Goal: Information Seeking & Learning: Learn about a topic

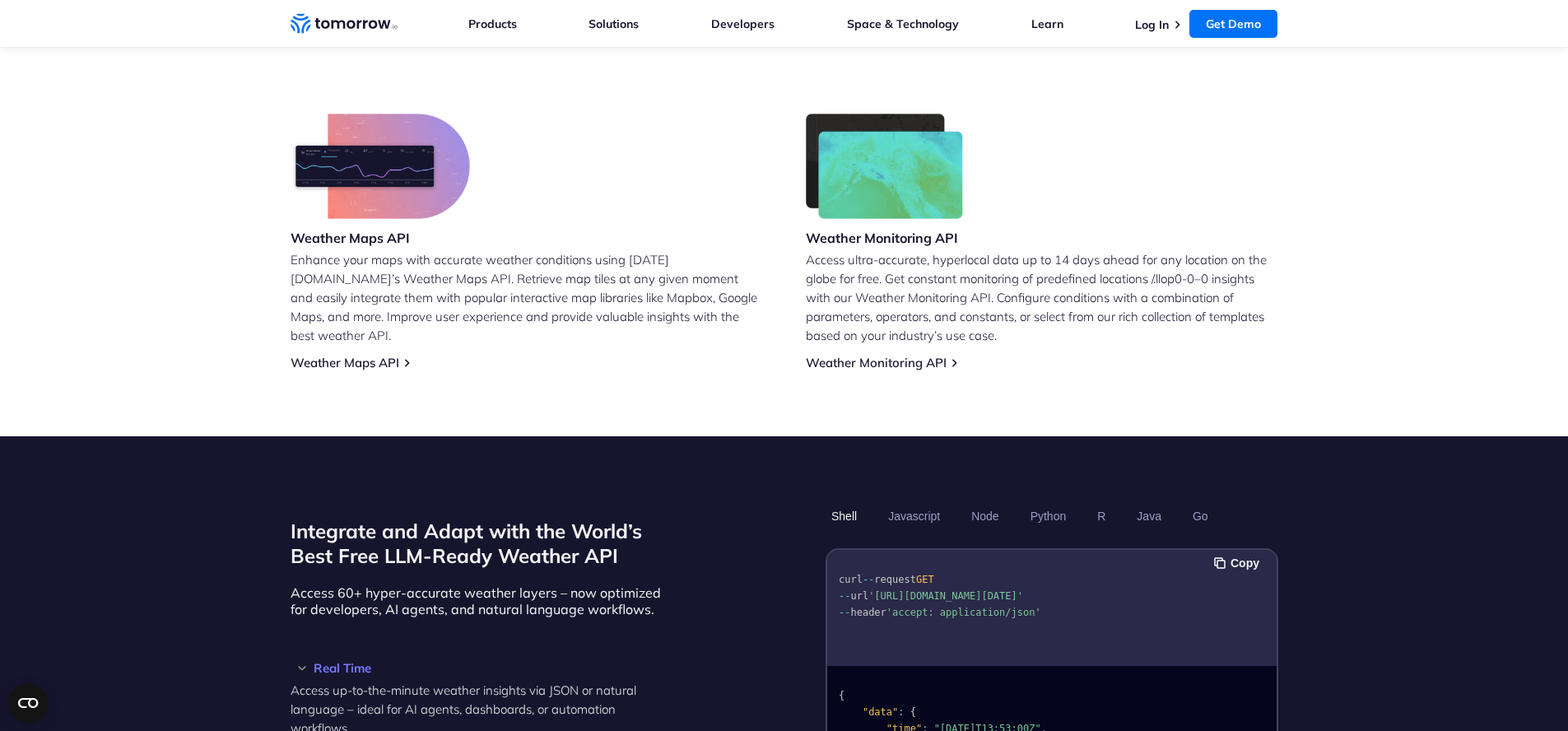
scroll to position [1285, 0]
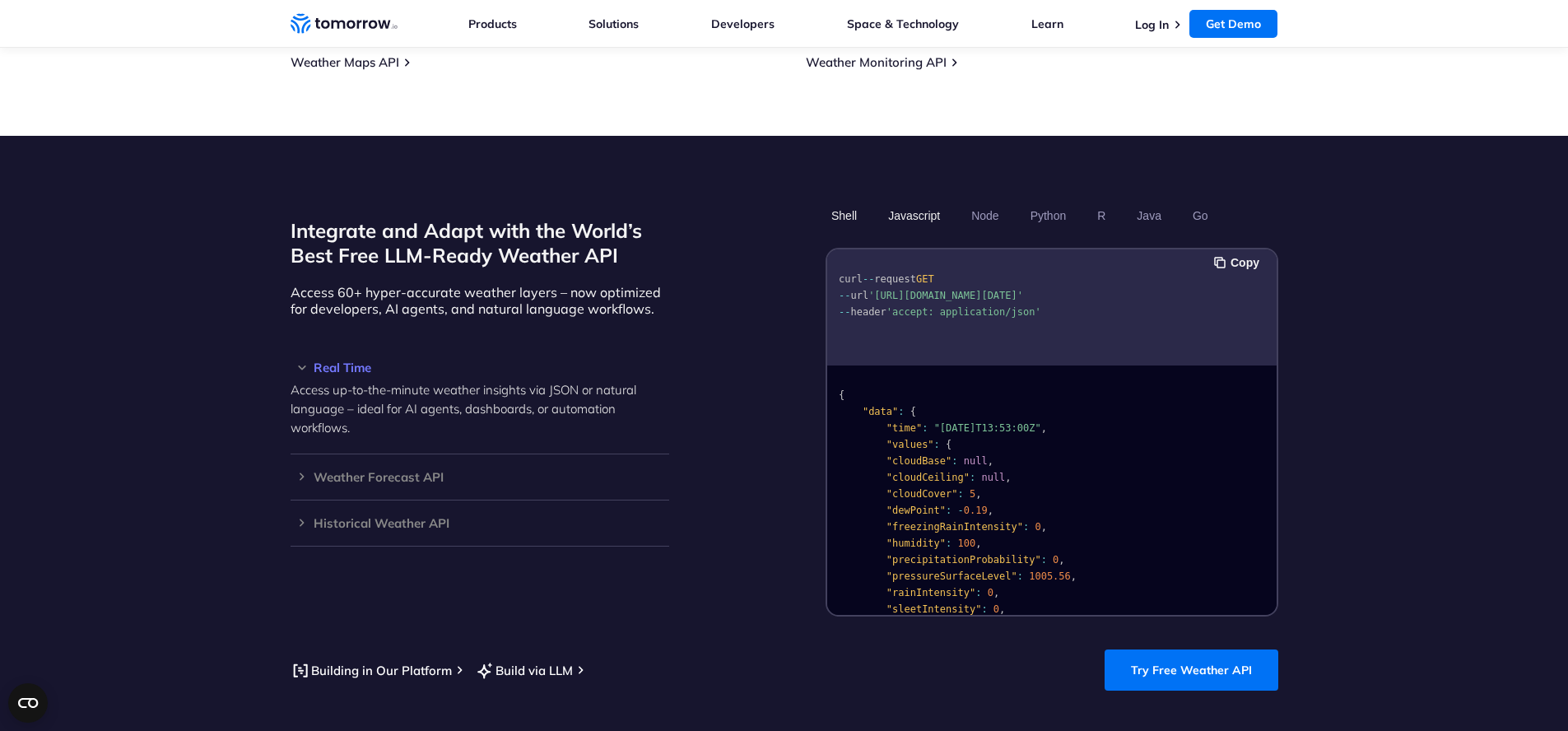
click at [923, 201] on button "Javascript" at bounding box center [914, 215] width 64 height 28
click at [846, 201] on button "Shell" at bounding box center [844, 215] width 37 height 28
click at [958, 201] on ul "Shell Javascript Node Python R Java Go" at bounding box center [1051, 215] width 453 height 28
click at [918, 201] on button "Javascript" at bounding box center [914, 215] width 64 height 28
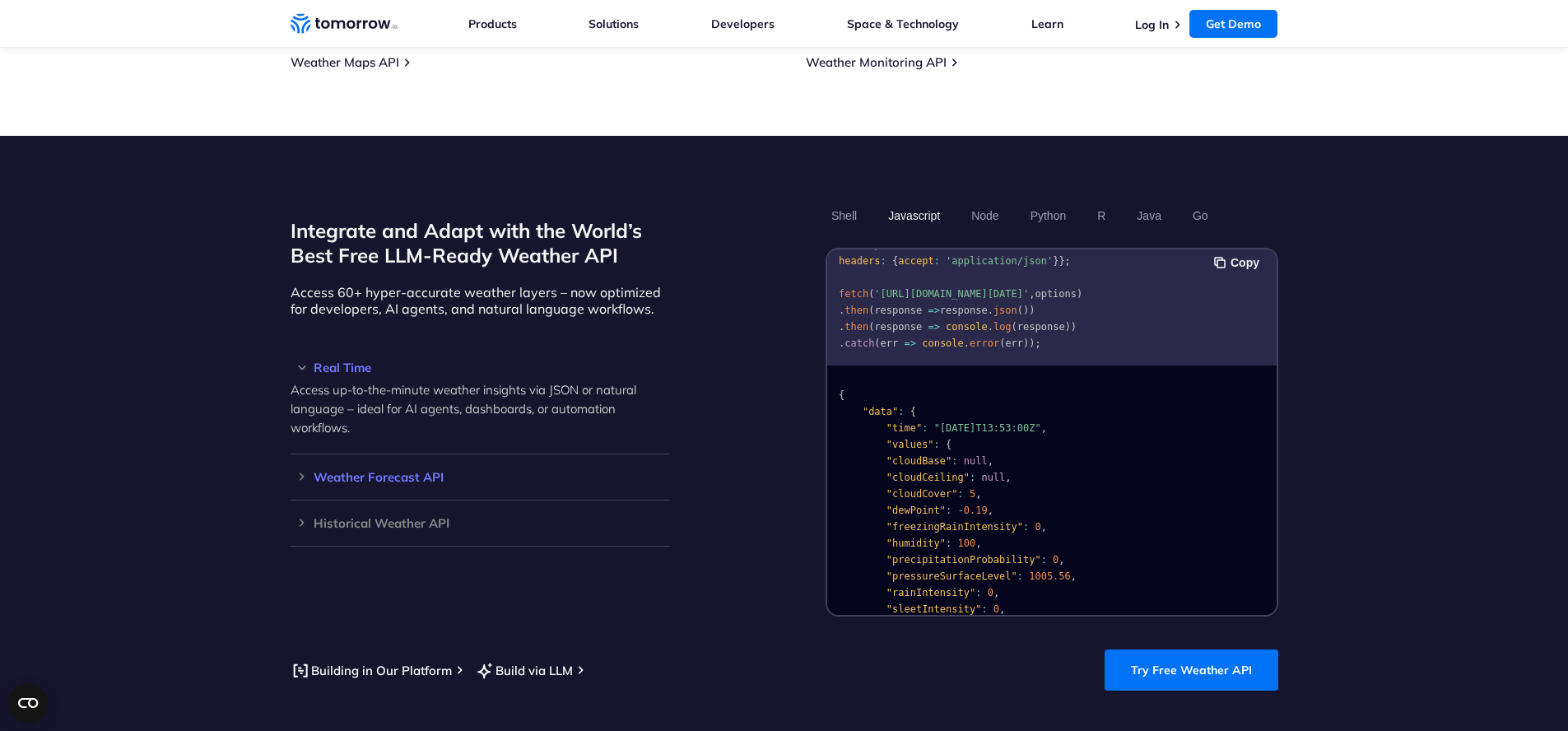
click at [403, 471] on h3 "Weather Forecast API" at bounding box center [480, 478] width 379 height 13
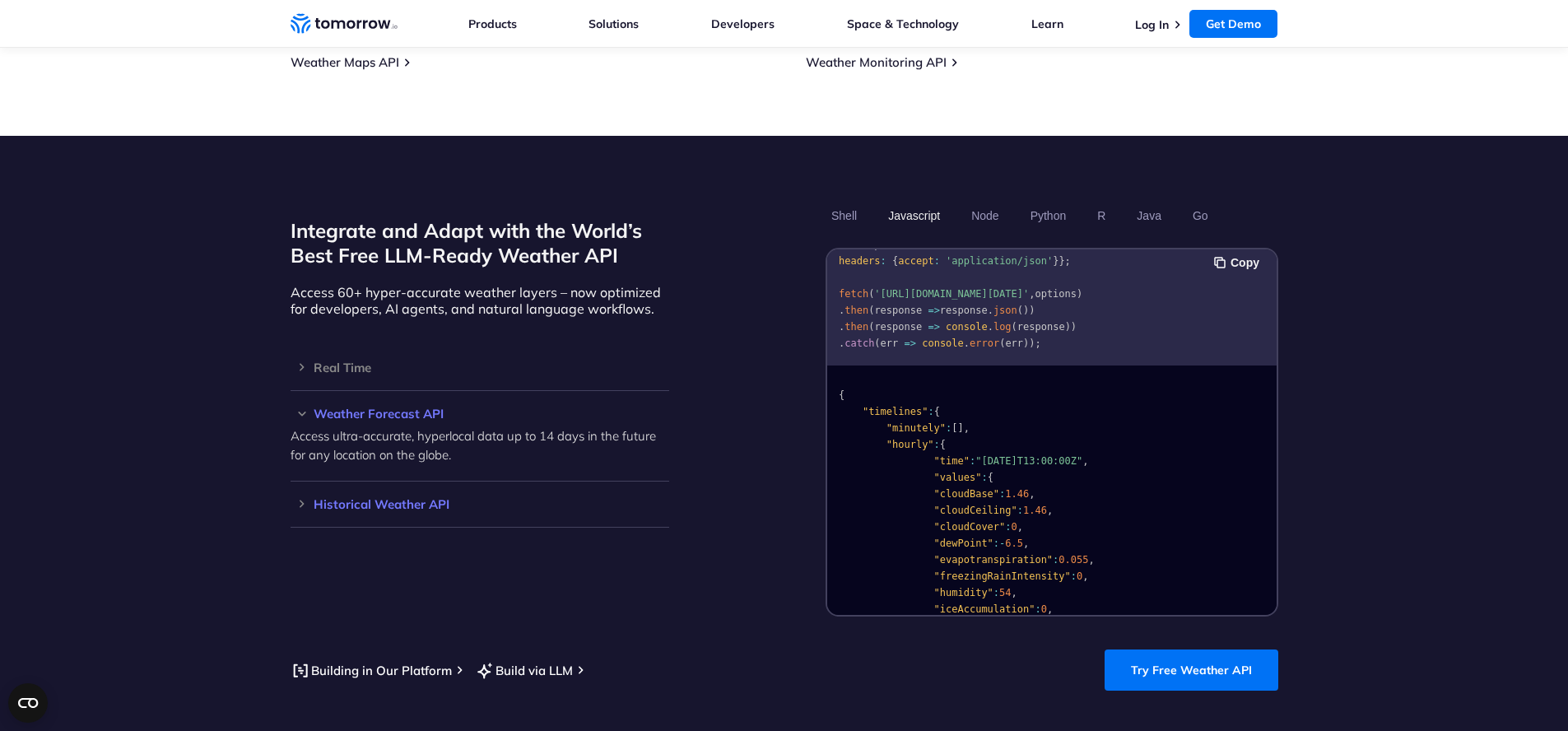
click at [398, 498] on h3 "Historical Weather API" at bounding box center [480, 504] width 379 height 13
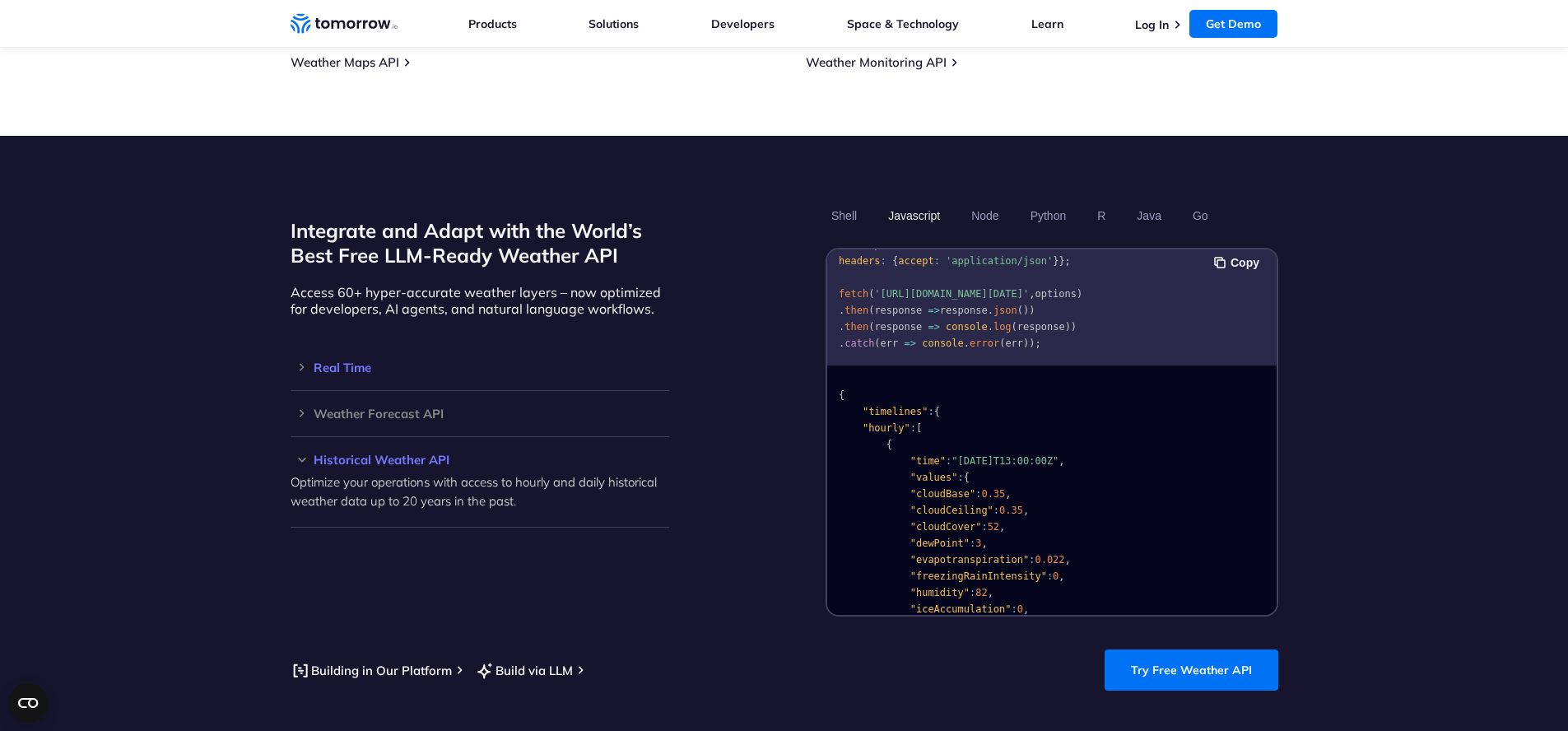
click at [360, 362] on h3 "Real Time" at bounding box center [480, 368] width 379 height 13
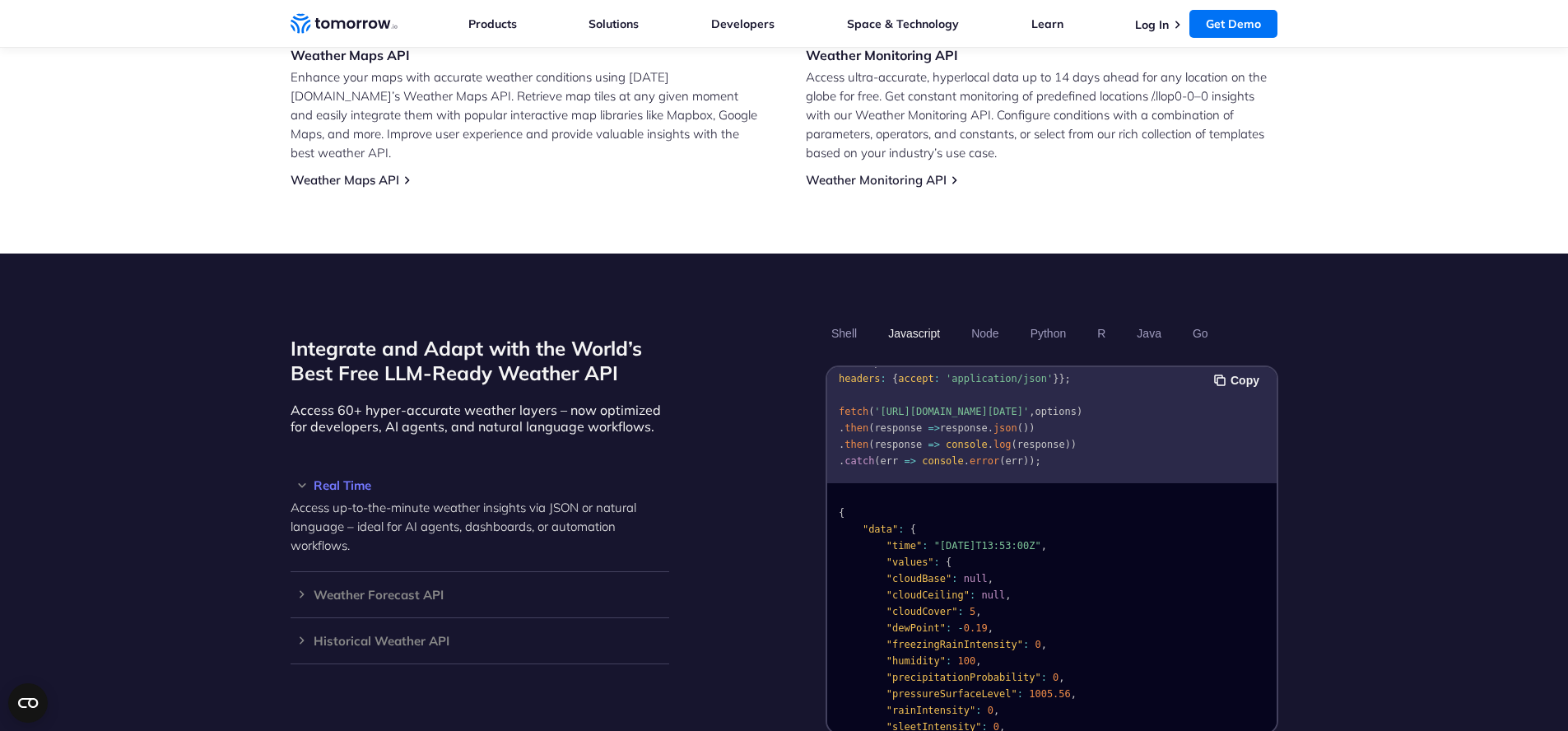
scroll to position [1384, 0]
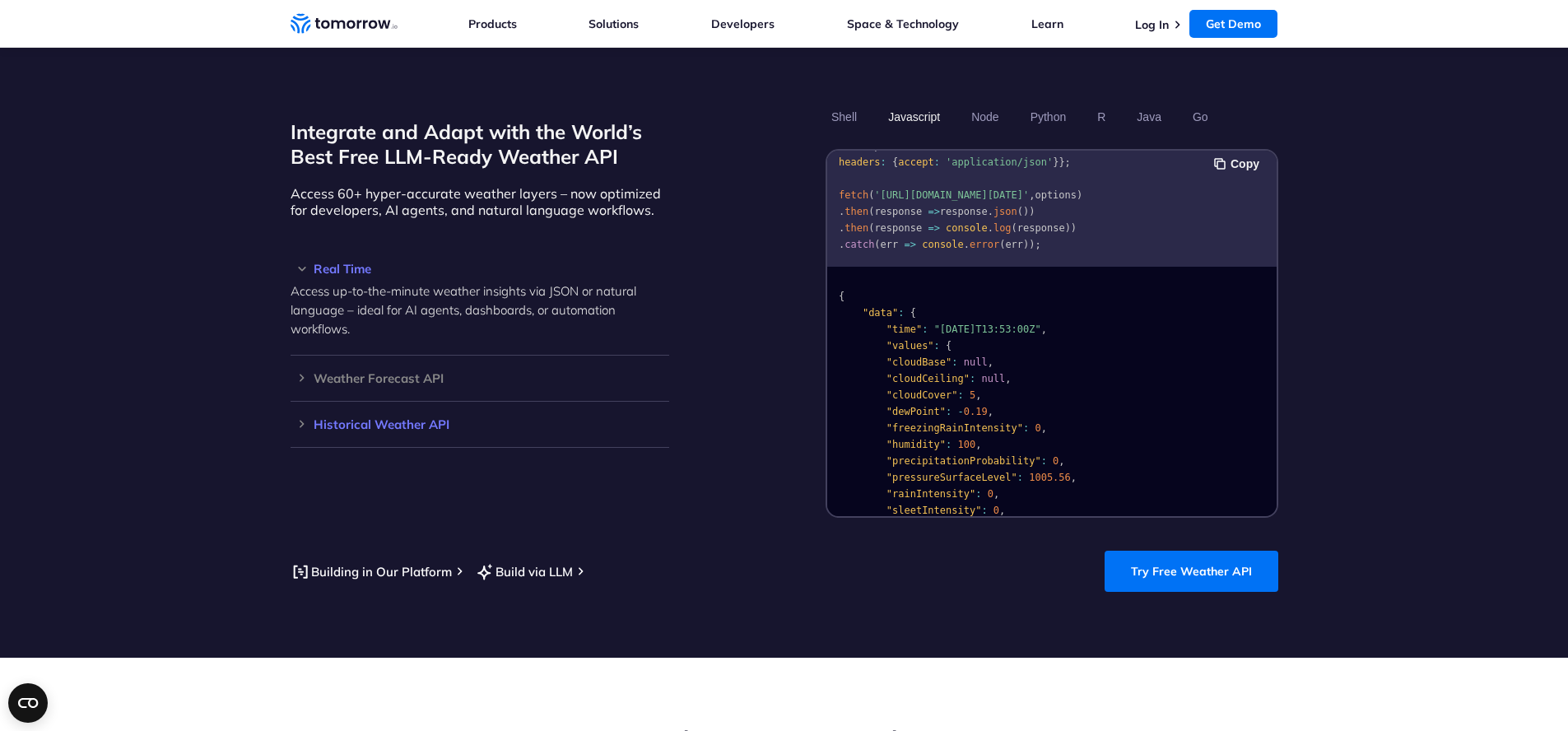
click at [387, 418] on h3 "Historical Weather API" at bounding box center [480, 425] width 379 height 13
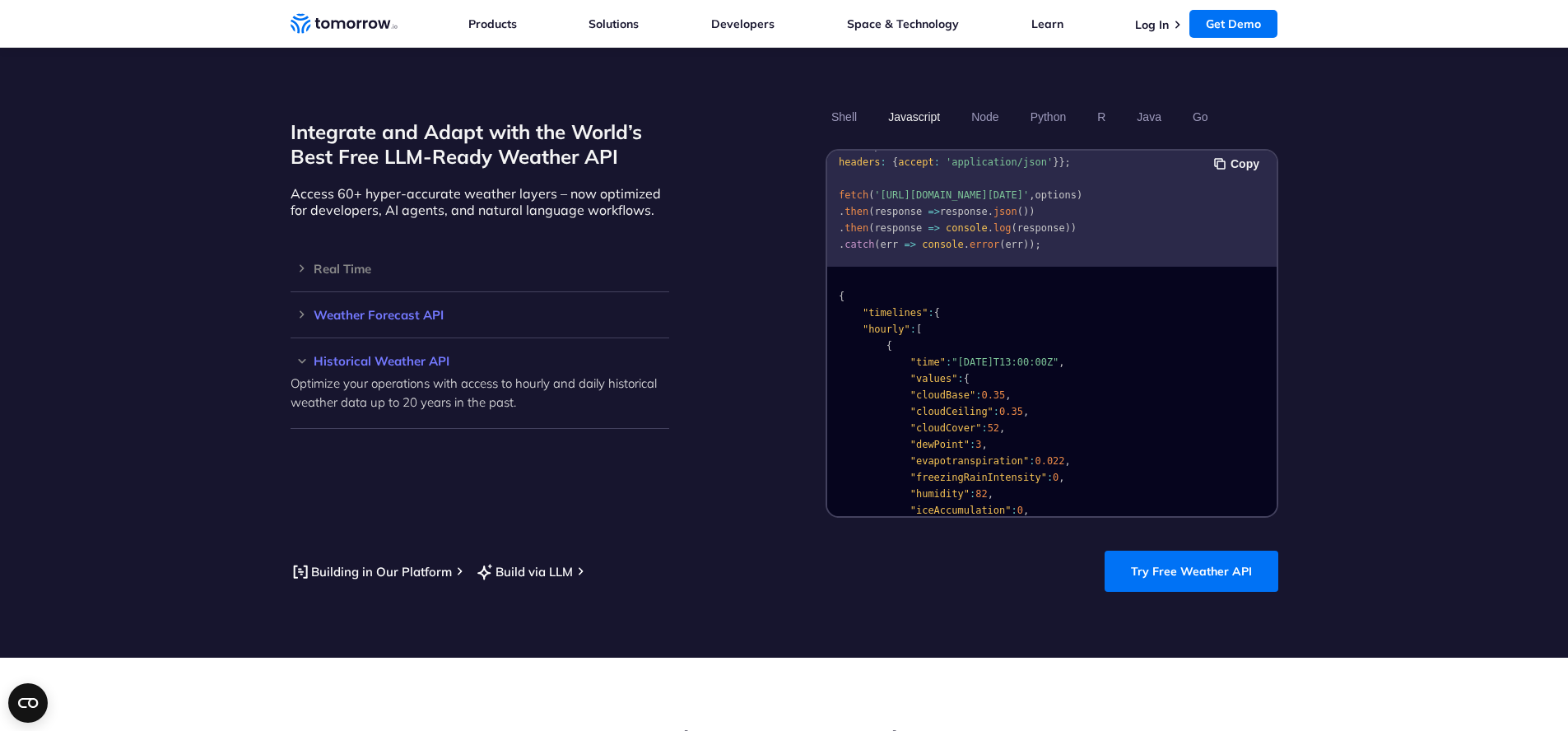
click at [413, 309] on h3 "Weather Forecast API" at bounding box center [480, 315] width 379 height 13
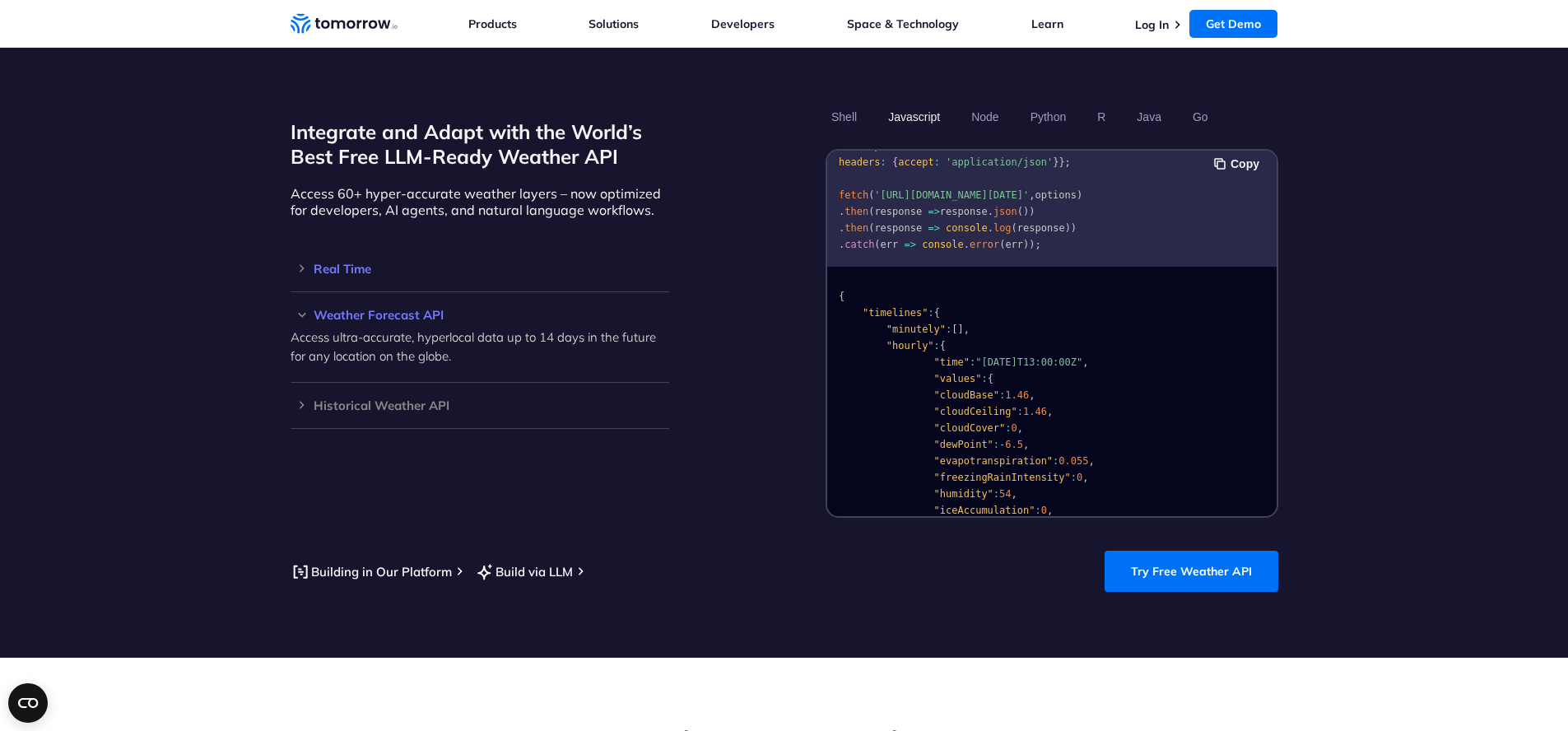
click at [364, 263] on h3 "Real Time" at bounding box center [480, 269] width 379 height 13
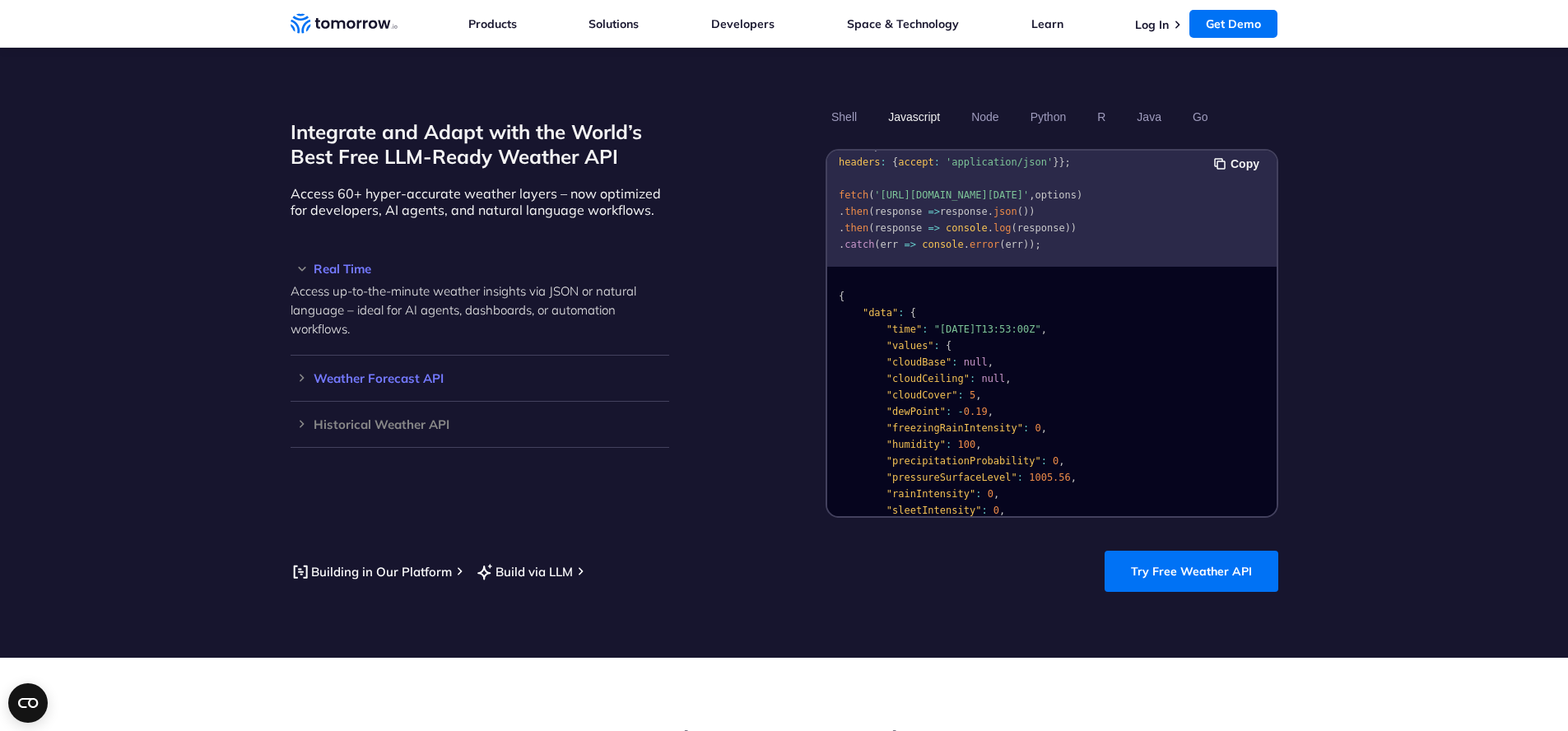
click at [417, 372] on h3 "Weather Forecast API" at bounding box center [480, 378] width 379 height 13
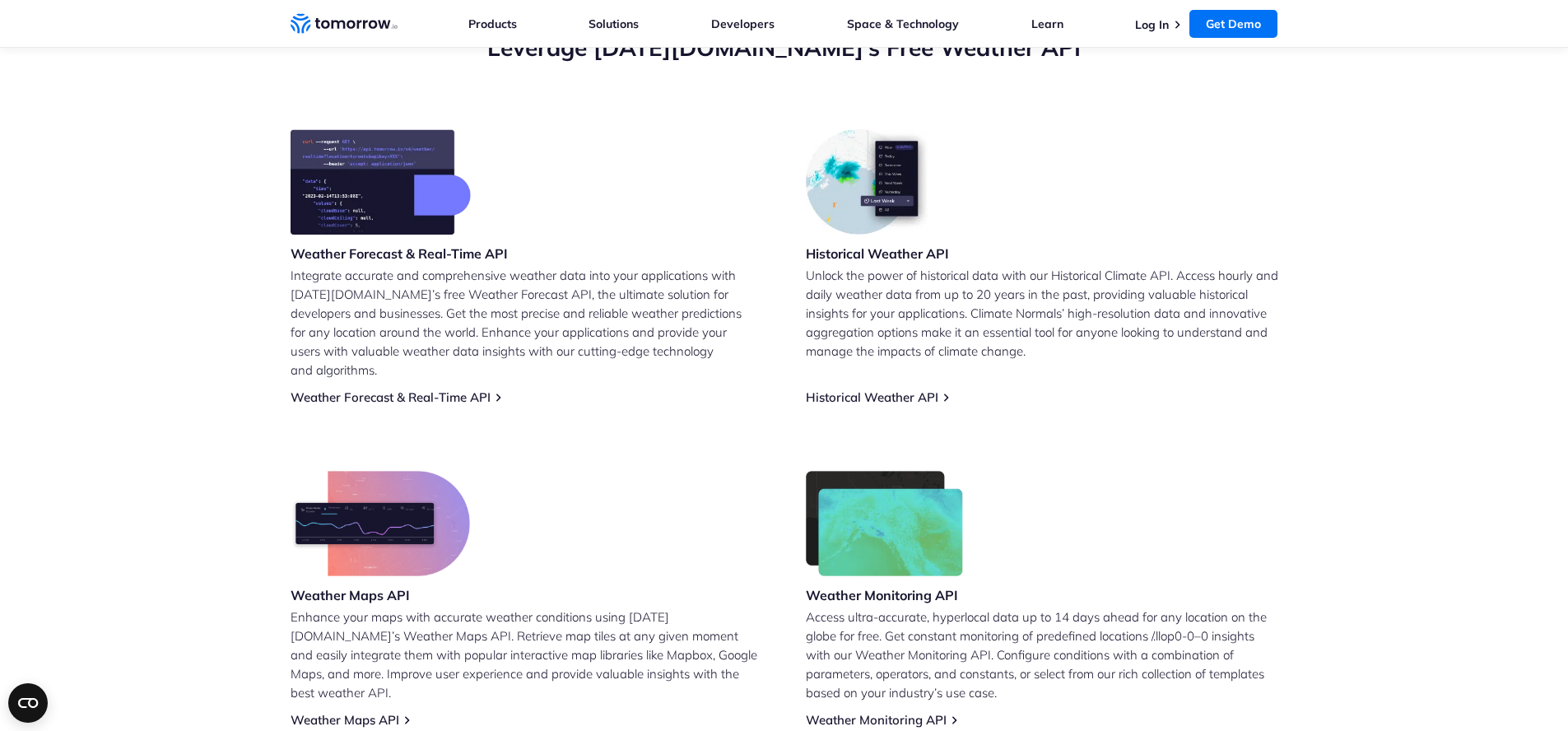
scroll to position [593, 0]
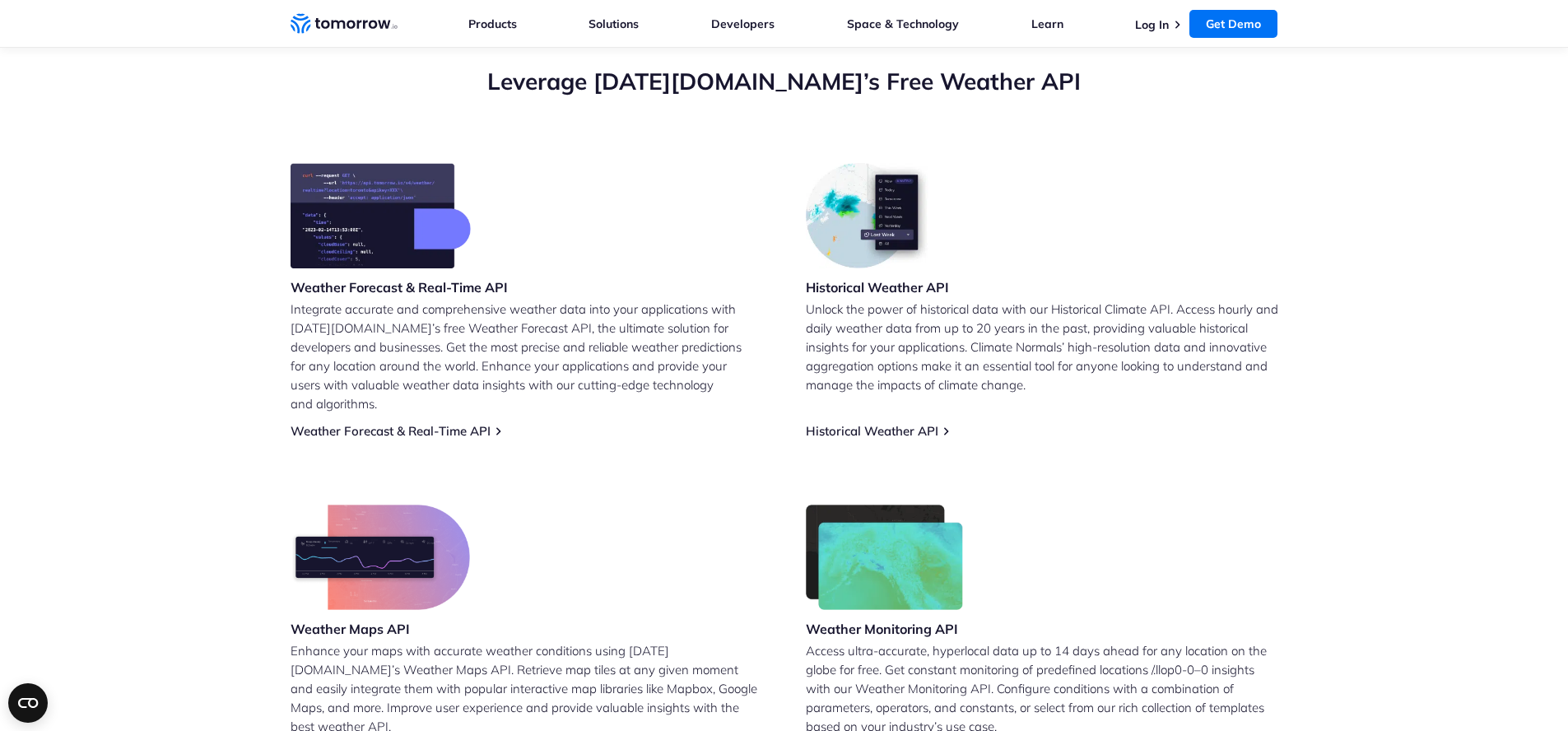
click at [341, 279] on h3 "Weather Forecast & Real-Time API" at bounding box center [399, 287] width 217 height 18
click at [331, 263] on img at bounding box center [381, 216] width 180 height 106
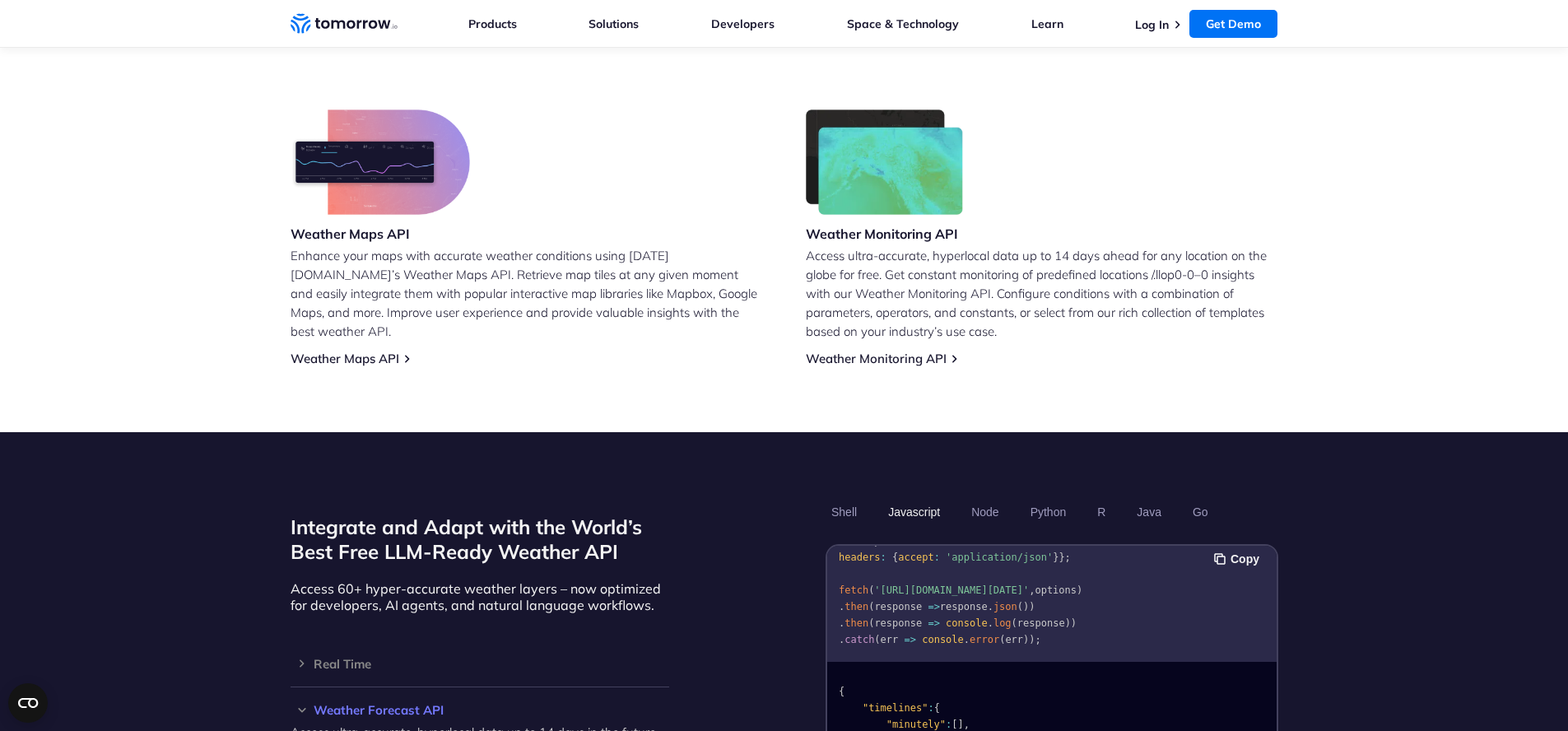
scroll to position [1384, 0]
